Goal: Information Seeking & Learning: Find specific fact

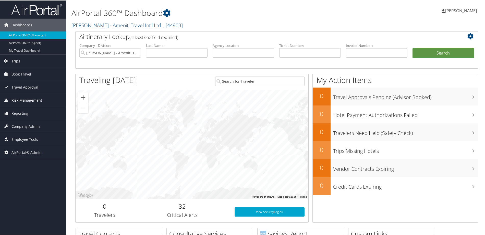
click at [15, 136] on span "Employee Tools" at bounding box center [24, 138] width 27 height 13
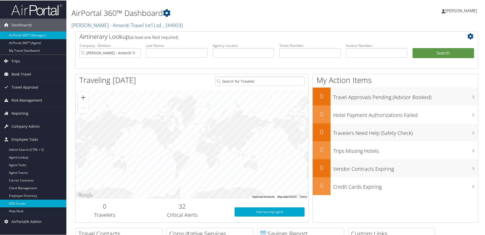
click at [13, 202] on link "GDS Scripts" at bounding box center [33, 203] width 66 height 8
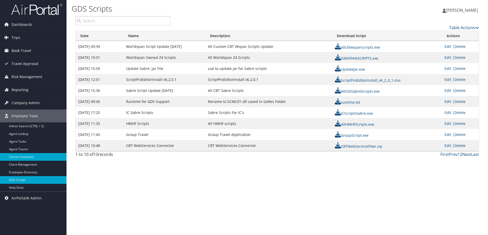
click at [19, 153] on link "Carrier Contracts" at bounding box center [33, 157] width 66 height 8
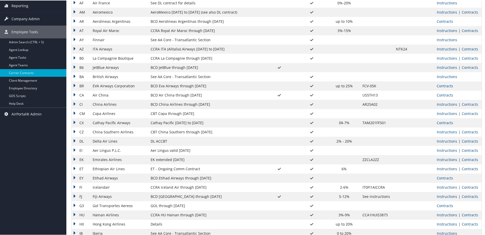
scroll to position [94, 0]
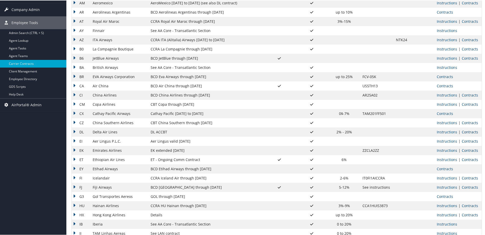
click at [468, 132] on link "Contracts" at bounding box center [470, 131] width 16 height 5
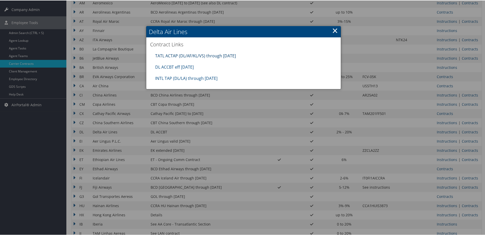
click at [214, 54] on link "TATL ACTAP (DL/AF/KL/VS) through 06.30.26" at bounding box center [195, 55] width 81 height 6
click at [173, 68] on link "DL ACCBT eff Aug 2025" at bounding box center [174, 67] width 39 height 6
click at [176, 77] on link "INTL TAP (DL/LA) through 1.31.26" at bounding box center [186, 78] width 62 height 6
click at [170, 62] on div "DL ACCBT eff Aug 2025" at bounding box center [244, 66] width 182 height 11
click at [167, 64] on link "DL ACCBT eff Aug 2025" at bounding box center [174, 67] width 39 height 6
